Goal: Task Accomplishment & Management: Complete application form

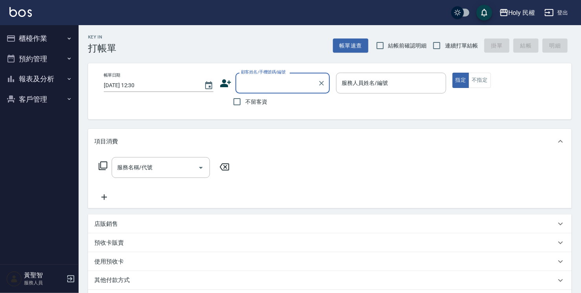
click at [64, 59] on button "預約管理" at bounding box center [39, 59] width 72 height 20
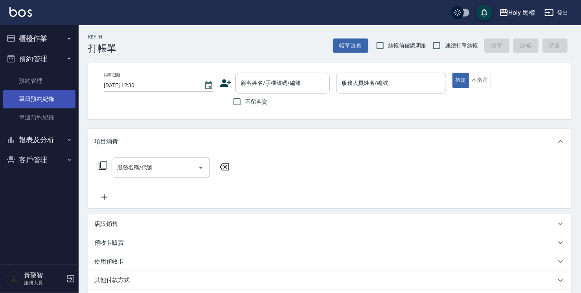
click at [62, 98] on link "單日預約紀錄" at bounding box center [39, 99] width 72 height 18
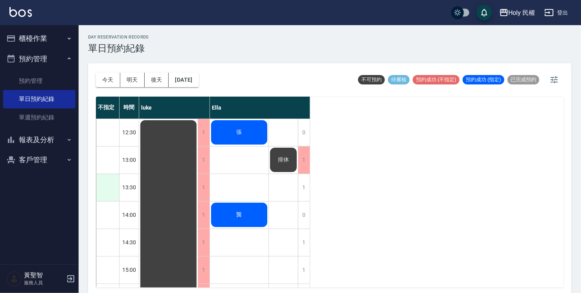
click at [106, 195] on div at bounding box center [107, 187] width 23 height 27
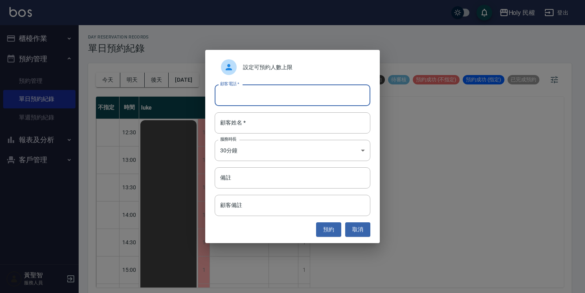
click at [251, 106] on input "顧客電話   *" at bounding box center [293, 95] width 156 height 21
type input "0987454323"
click at [347, 119] on input "顧客姓名   *" at bounding box center [293, 122] width 156 height 21
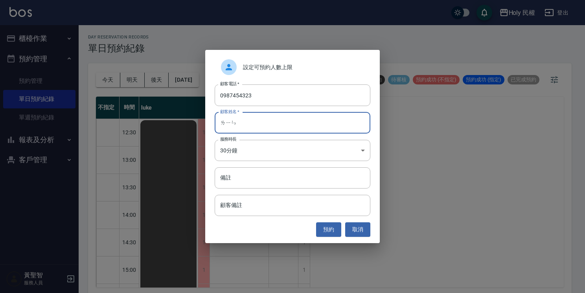
type input "崊"
type input "林"
click at [335, 222] on div "設定可預約人數上限 顧客電話   * [PHONE_NUMBER] 顧客電話   * 顧客姓名   * 林 顧客姓名   * 服務時長 30分鐘 1 服務時長…" at bounding box center [292, 146] width 175 height 193
click at [336, 225] on button "預約" at bounding box center [328, 229] width 25 height 15
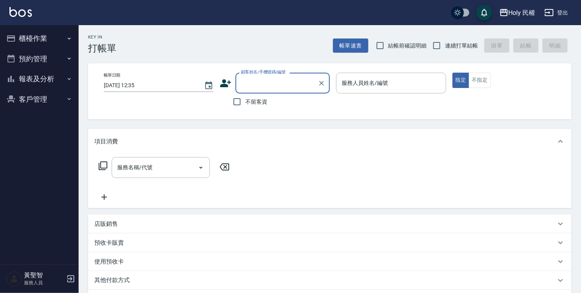
click at [43, 83] on button "報表及分析" at bounding box center [39, 79] width 72 height 20
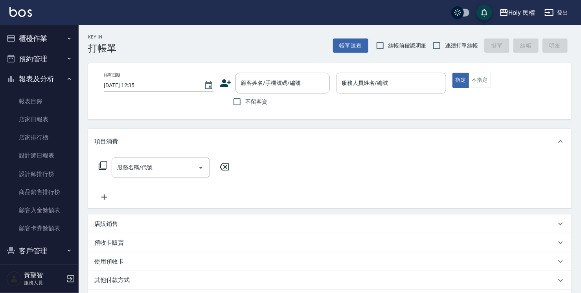
click at [48, 61] on button "預約管理" at bounding box center [39, 59] width 72 height 20
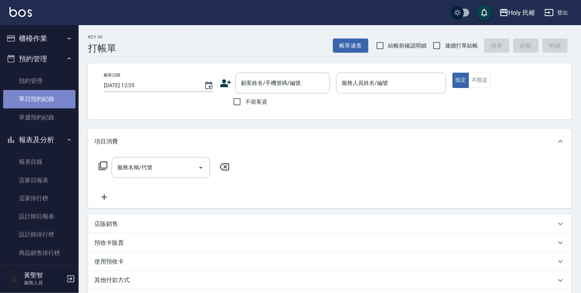
click at [52, 95] on link "單日預約紀錄" at bounding box center [39, 99] width 72 height 18
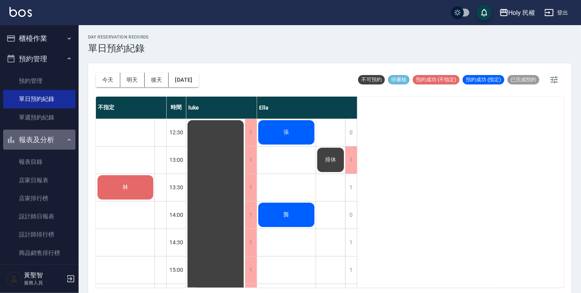
click at [58, 135] on button "報表及分析" at bounding box center [39, 140] width 72 height 20
